Goal: Task Accomplishment & Management: Complete application form

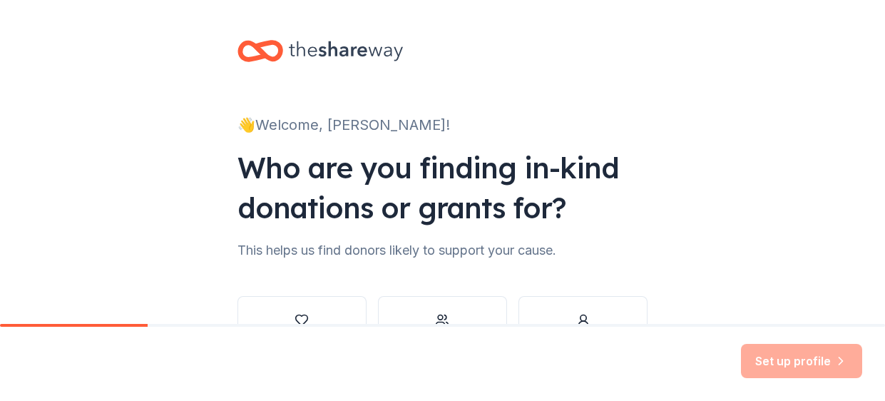
scroll to position [108, 0]
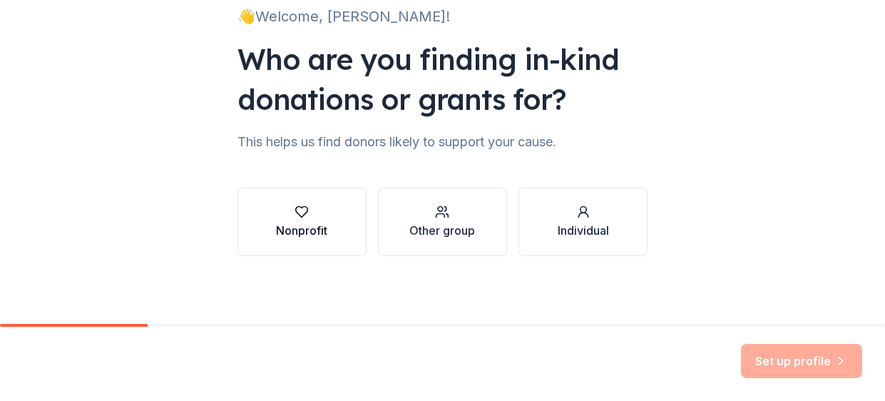
click at [293, 222] on div "Nonprofit" at bounding box center [301, 230] width 51 height 17
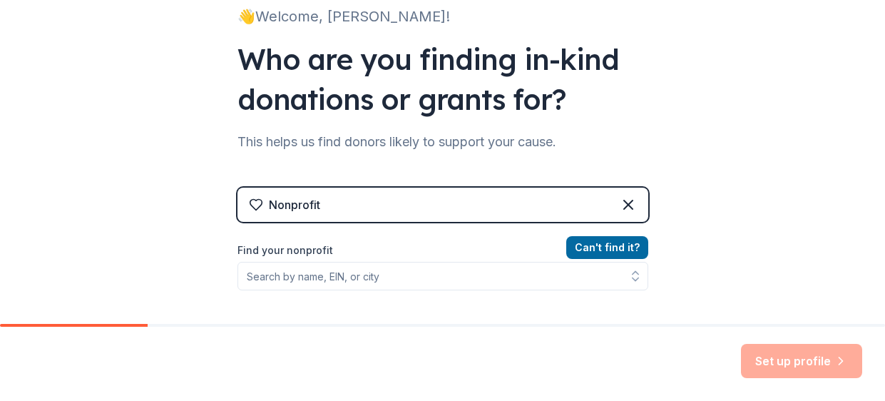
click at [303, 205] on div "Nonprofit" at bounding box center [294, 204] width 51 height 17
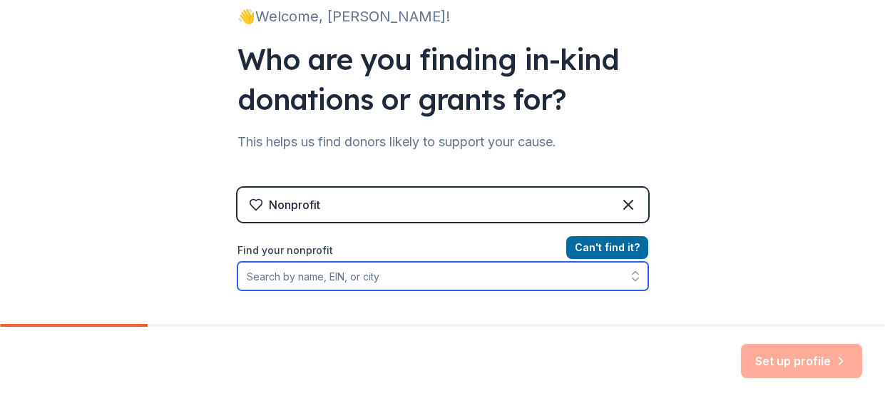
click at [336, 277] on input "Find your nonprofit" at bounding box center [443, 276] width 411 height 29
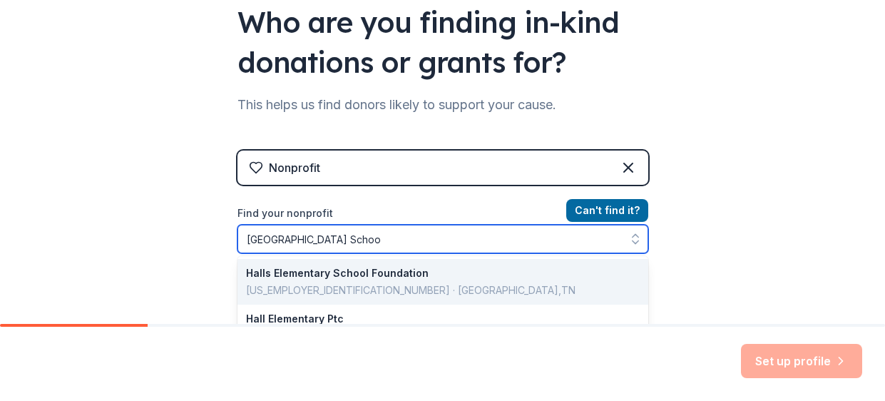
type input "[GEOGRAPHIC_DATA]"
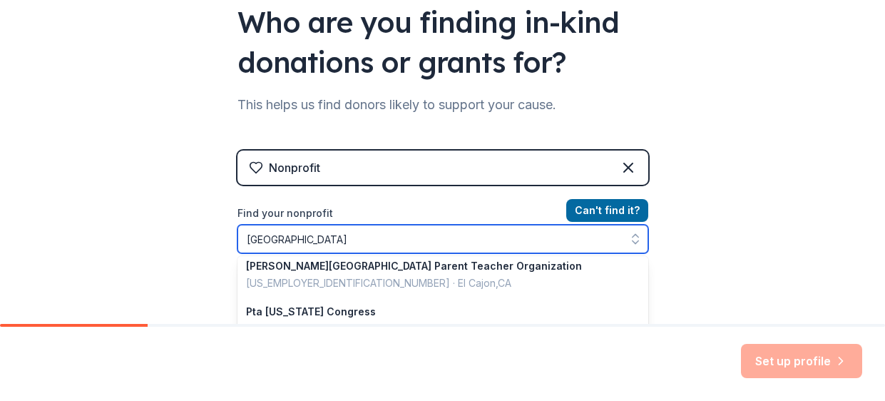
scroll to position [284, 0]
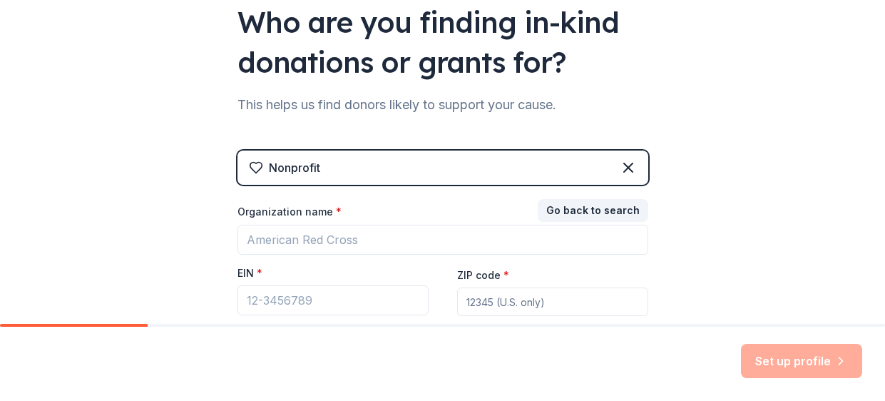
click at [437, 171] on div "Nonprofit" at bounding box center [443, 168] width 411 height 34
click at [629, 166] on icon at bounding box center [628, 167] width 9 height 9
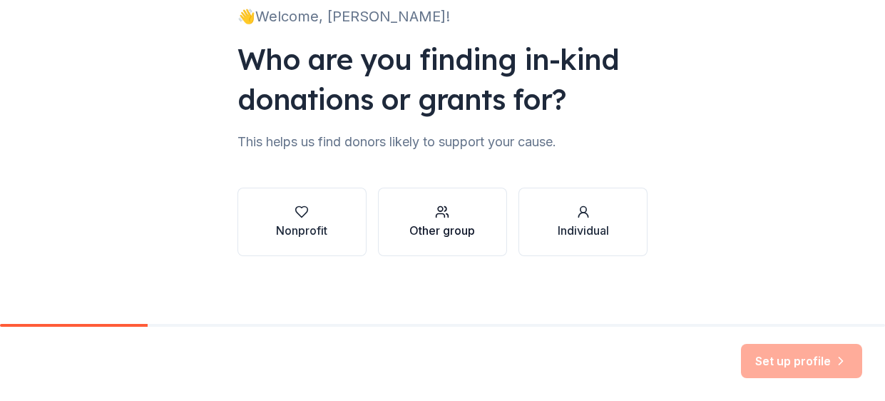
click at [407, 233] on button "Other group" at bounding box center [442, 222] width 129 height 68
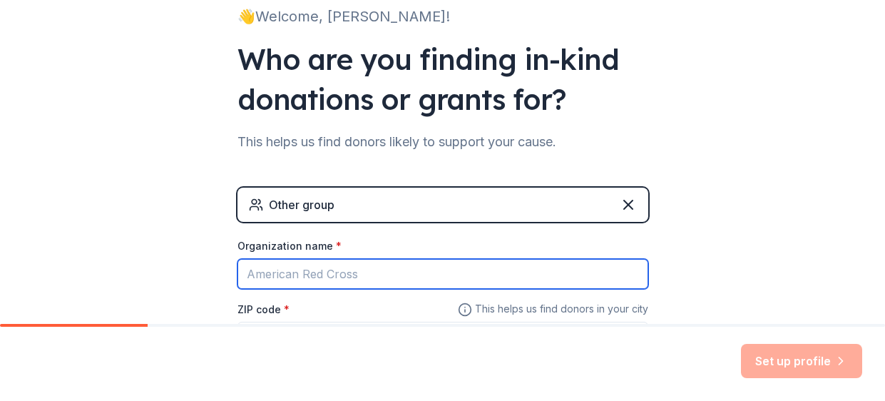
click at [330, 275] on input "Organization name *" at bounding box center [443, 274] width 411 height 30
type input "[GEOGRAPHIC_DATA]"
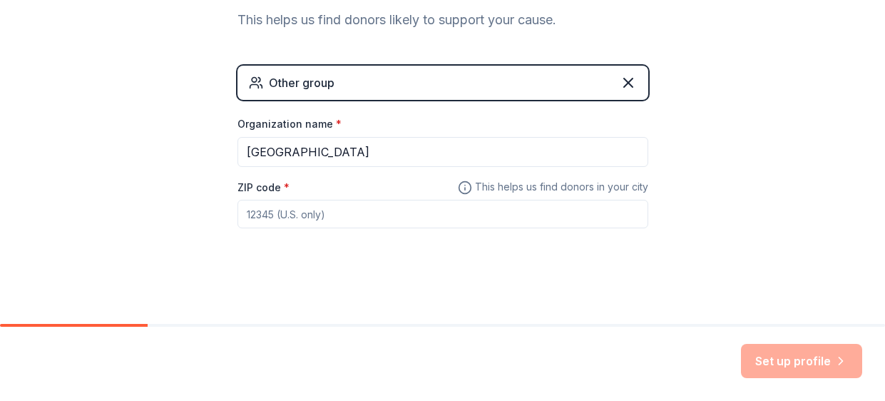
click at [342, 214] on input "ZIP code *" at bounding box center [443, 214] width 411 height 29
type input "#"
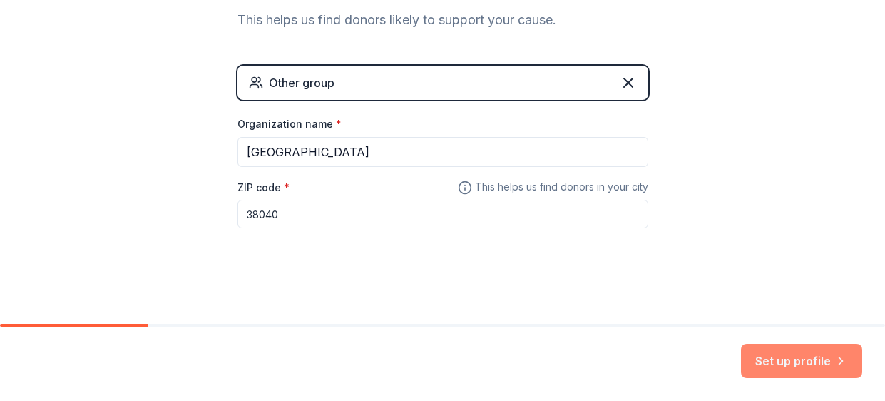
type input "38040"
click at [792, 358] on button "Set up profile" at bounding box center [801, 361] width 121 height 34
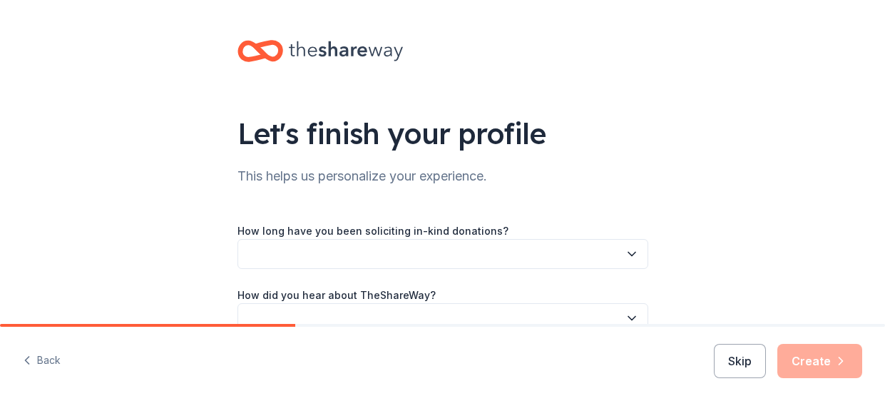
click at [535, 263] on button "button" at bounding box center [443, 254] width 411 height 30
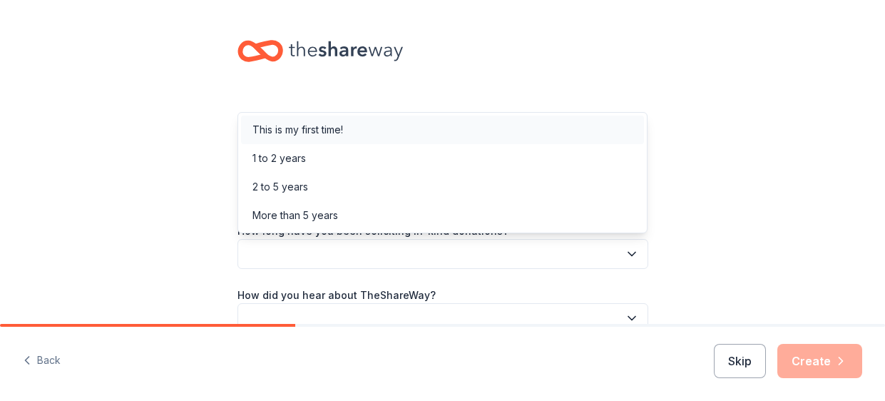
click at [304, 133] on div "This is my first time!" at bounding box center [298, 129] width 91 height 17
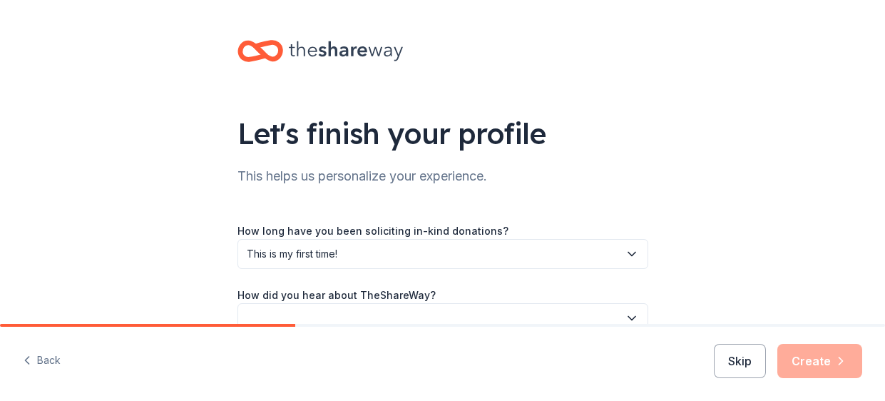
click at [354, 317] on button "button" at bounding box center [443, 318] width 411 height 30
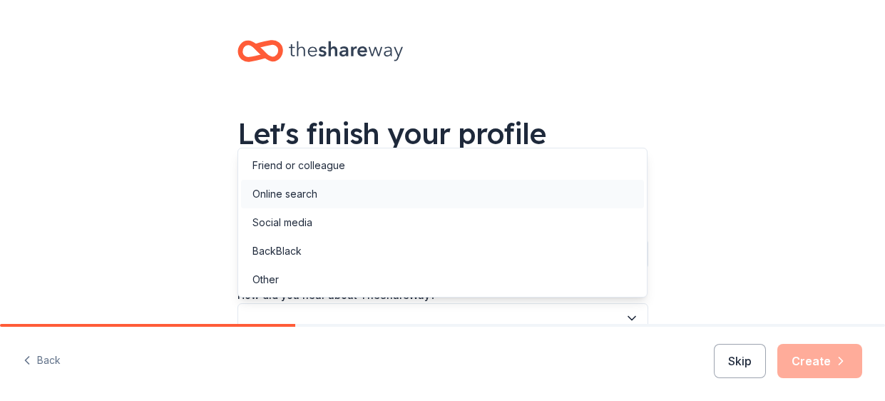
click at [297, 191] on div "Online search" at bounding box center [285, 194] width 65 height 17
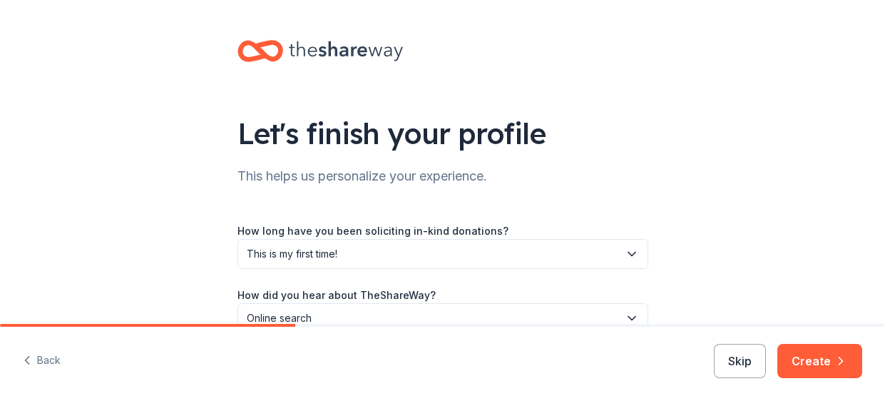
scroll to position [78, 0]
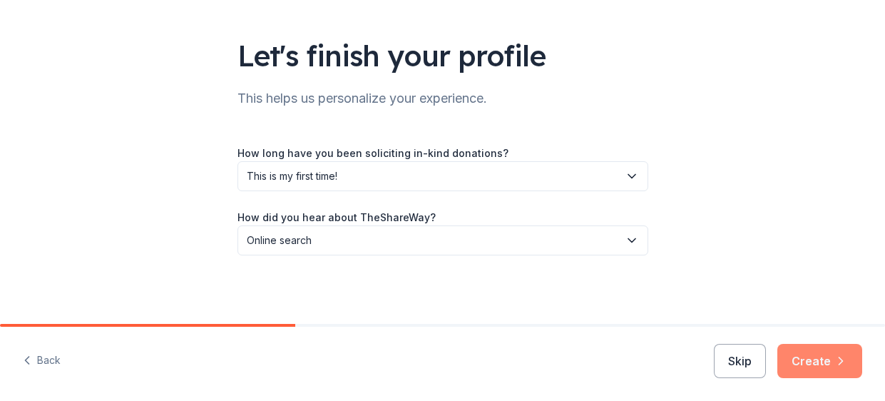
click at [817, 371] on button "Create" at bounding box center [820, 361] width 85 height 34
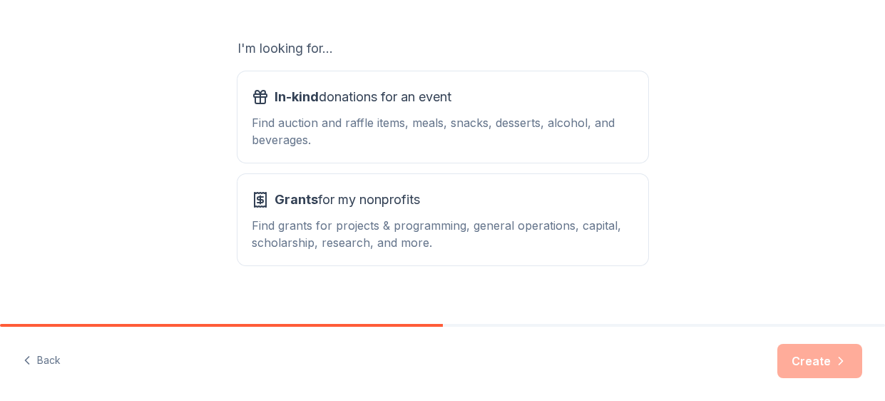
scroll to position [251, 0]
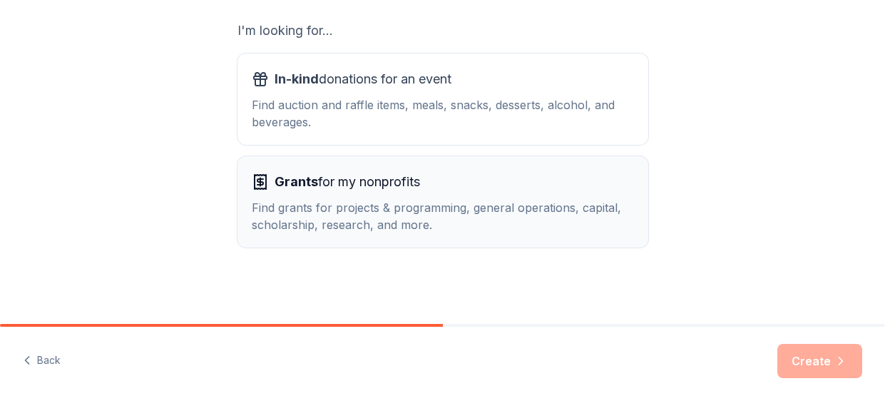
click at [427, 190] on div "Grants for my nonprofits" at bounding box center [443, 182] width 382 height 23
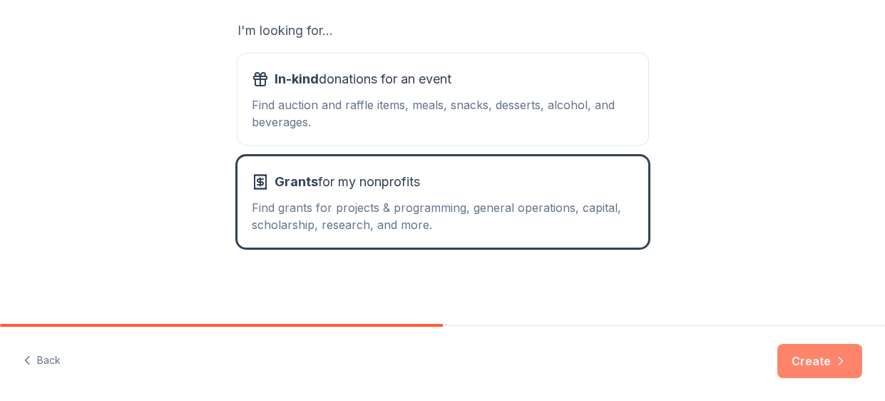
click at [845, 365] on icon "button" at bounding box center [841, 361] width 14 height 14
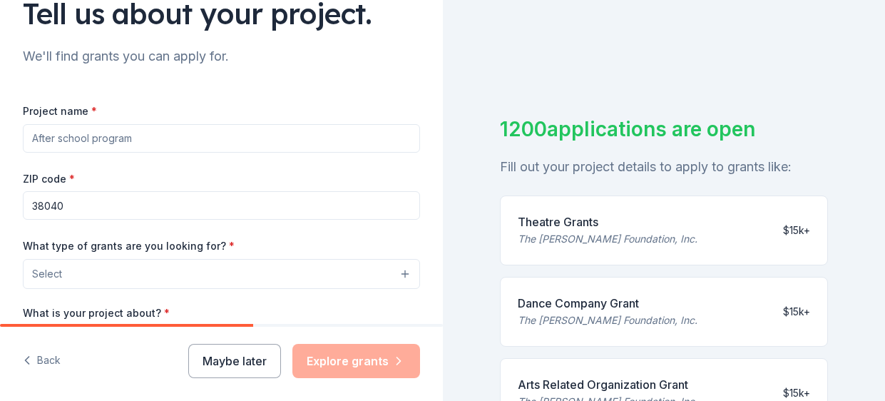
scroll to position [126, 0]
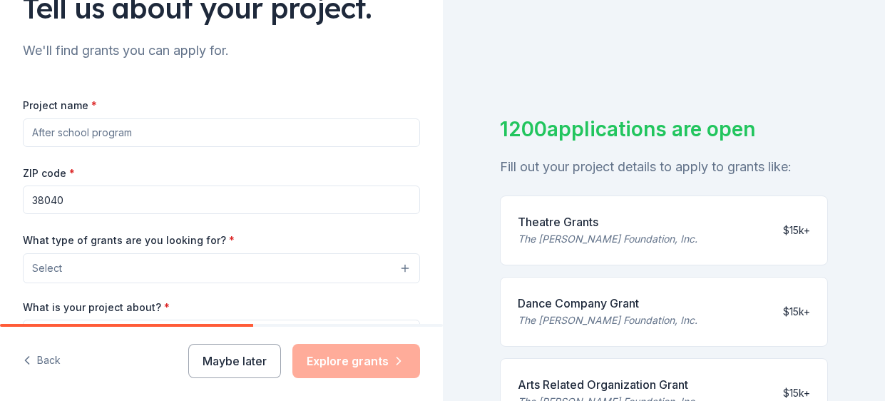
click at [136, 135] on input "Project name *" at bounding box center [221, 132] width 397 height 29
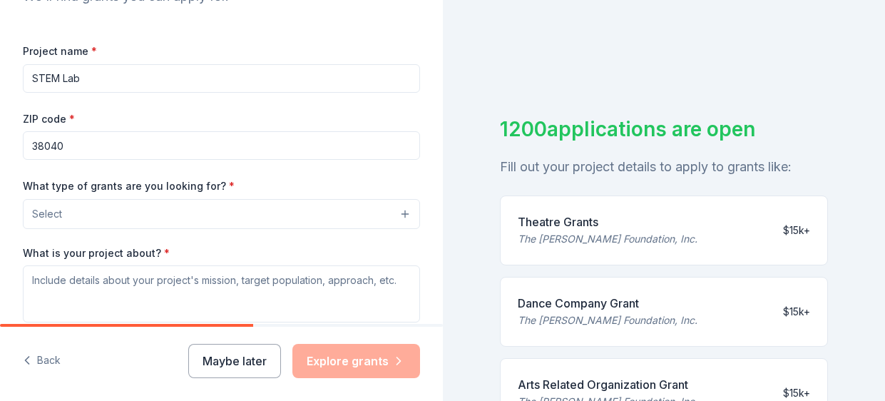
scroll to position [183, 0]
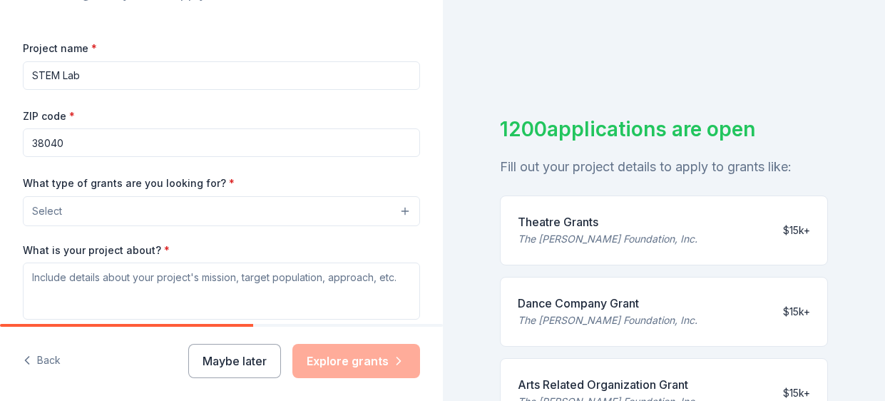
type input "STEM Lab"
click at [179, 215] on button "Select" at bounding box center [221, 211] width 397 height 30
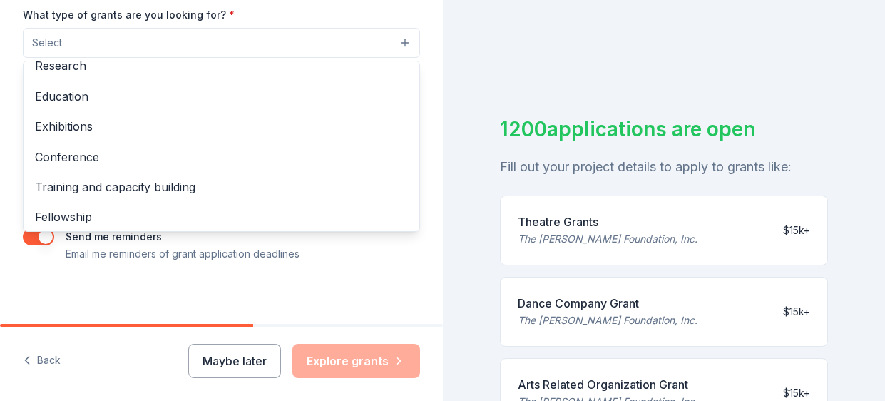
scroll to position [143, 0]
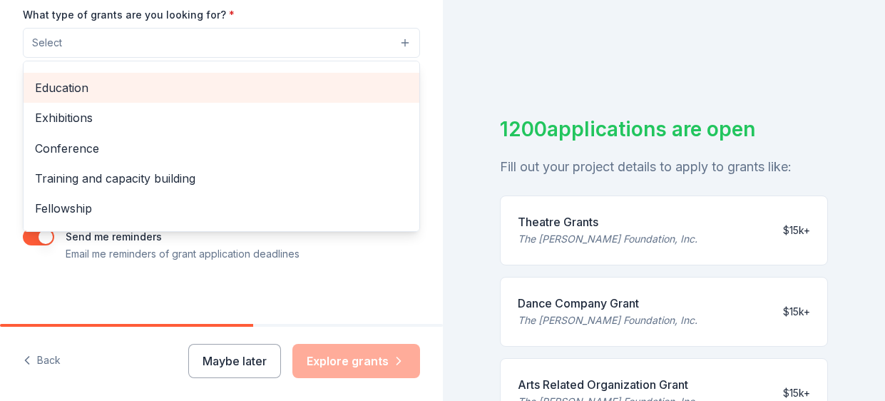
click at [77, 91] on span "Education" at bounding box center [221, 87] width 373 height 19
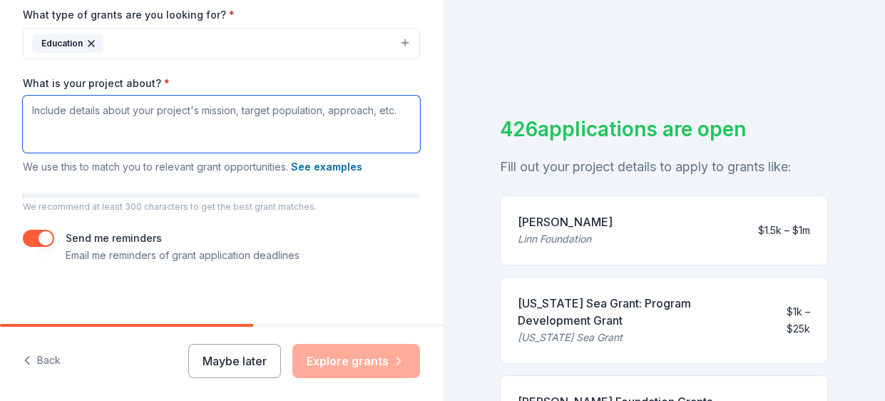
click at [176, 118] on textarea "What is your project about? *" at bounding box center [221, 124] width 397 height 57
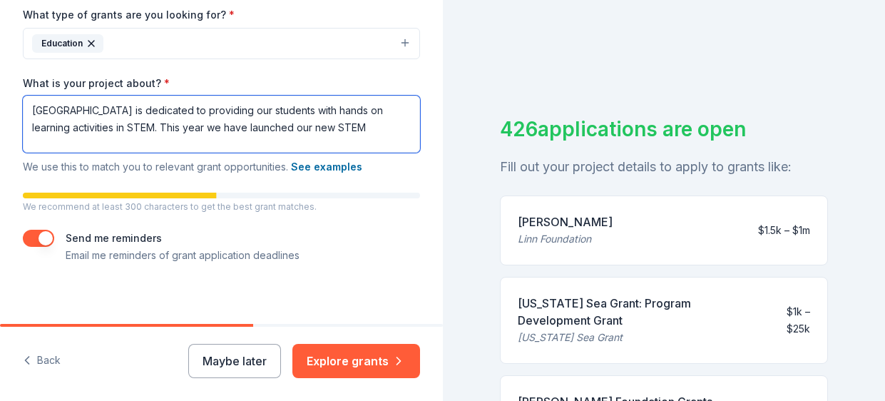
click at [385, 108] on textarea "[GEOGRAPHIC_DATA] is dedicated to providing our students with hands on learning…" at bounding box center [221, 124] width 397 height 57
click at [379, 128] on textarea "[GEOGRAPHIC_DATA] is dedicated to providing our students with hands-on learning…" at bounding box center [221, 124] width 397 height 57
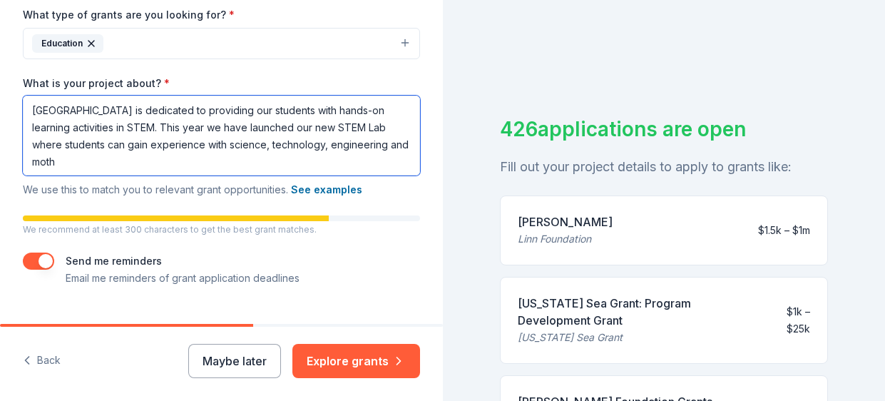
click at [384, 142] on textarea "[GEOGRAPHIC_DATA] is dedicated to providing our students with hands-on learning…" at bounding box center [221, 136] width 397 height 80
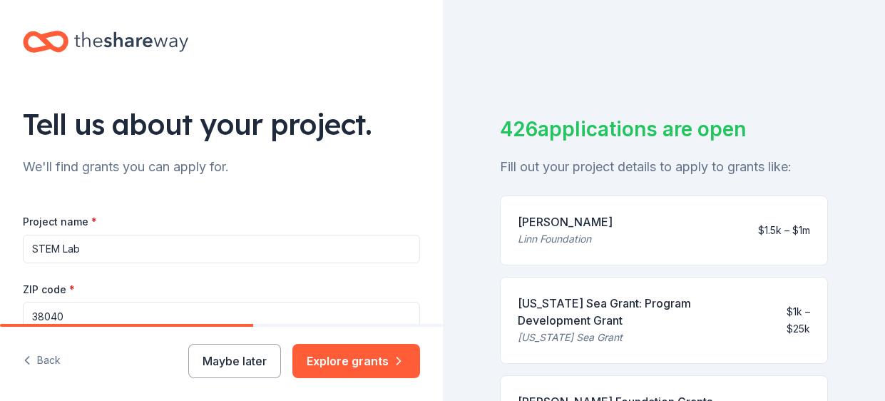
scroll to position [380, 0]
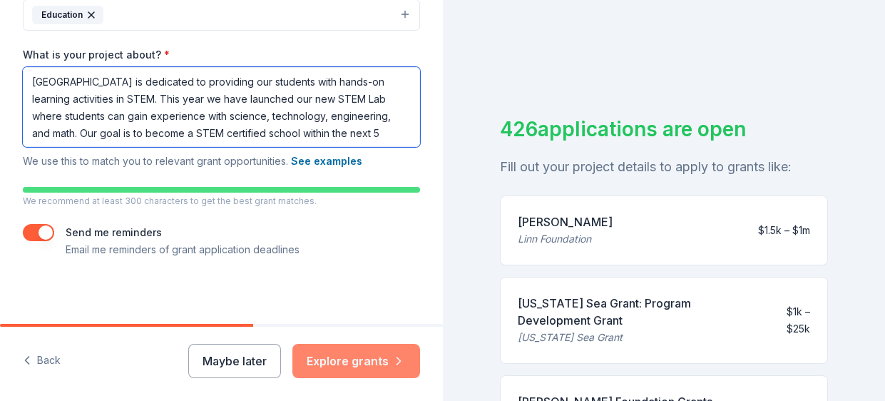
type textarea "[GEOGRAPHIC_DATA] is dedicated to providing our students with hands-on learning…"
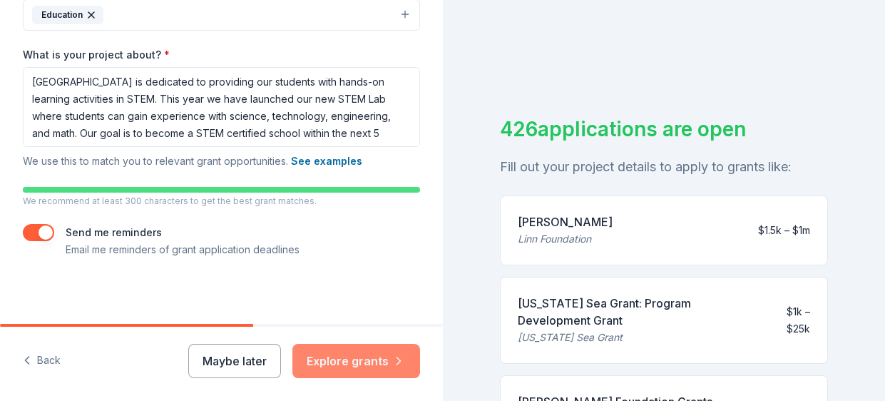
click at [365, 364] on button "Explore grants" at bounding box center [357, 361] width 128 height 34
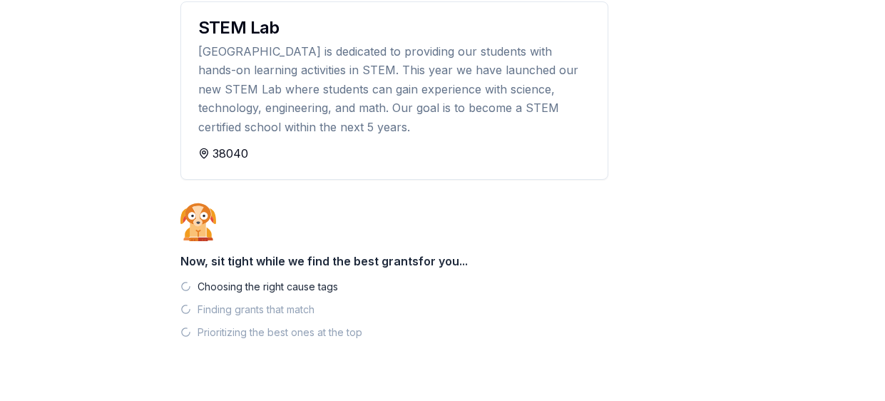
scroll to position [208, 0]
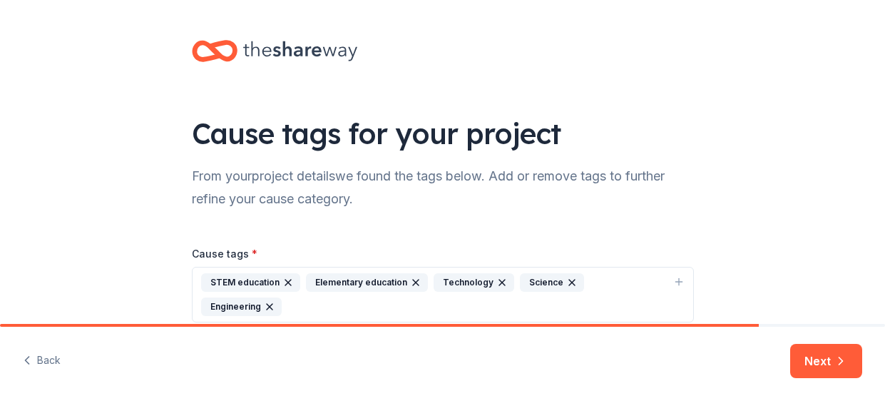
scroll to position [41, 0]
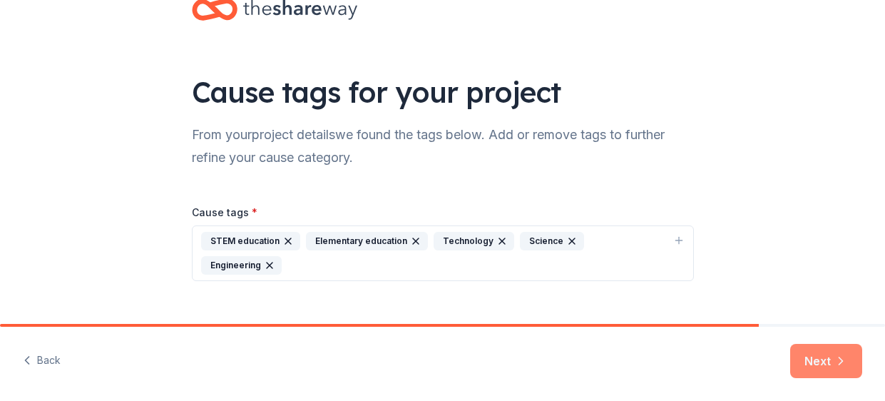
click at [842, 351] on button "Next" at bounding box center [827, 361] width 72 height 34
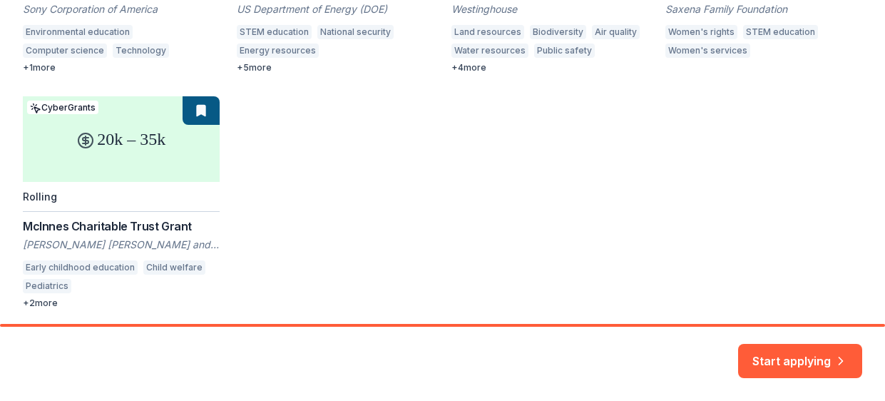
scroll to position [412, 0]
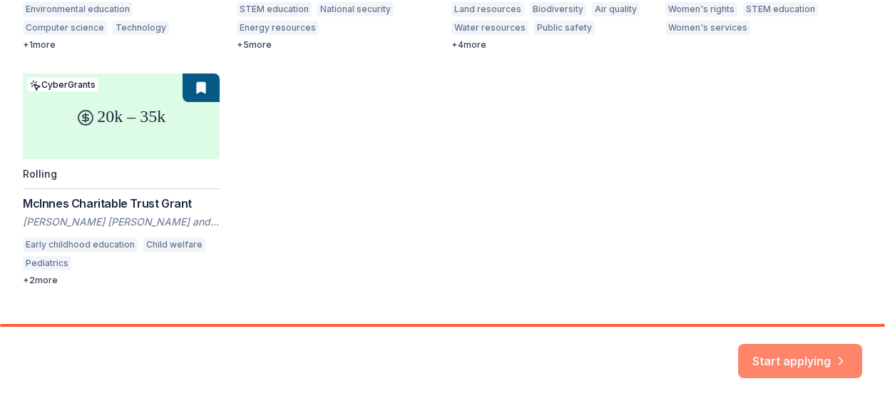
click at [820, 355] on button "Start applying" at bounding box center [800, 352] width 124 height 34
